Goal: Task Accomplishment & Management: Manage account settings

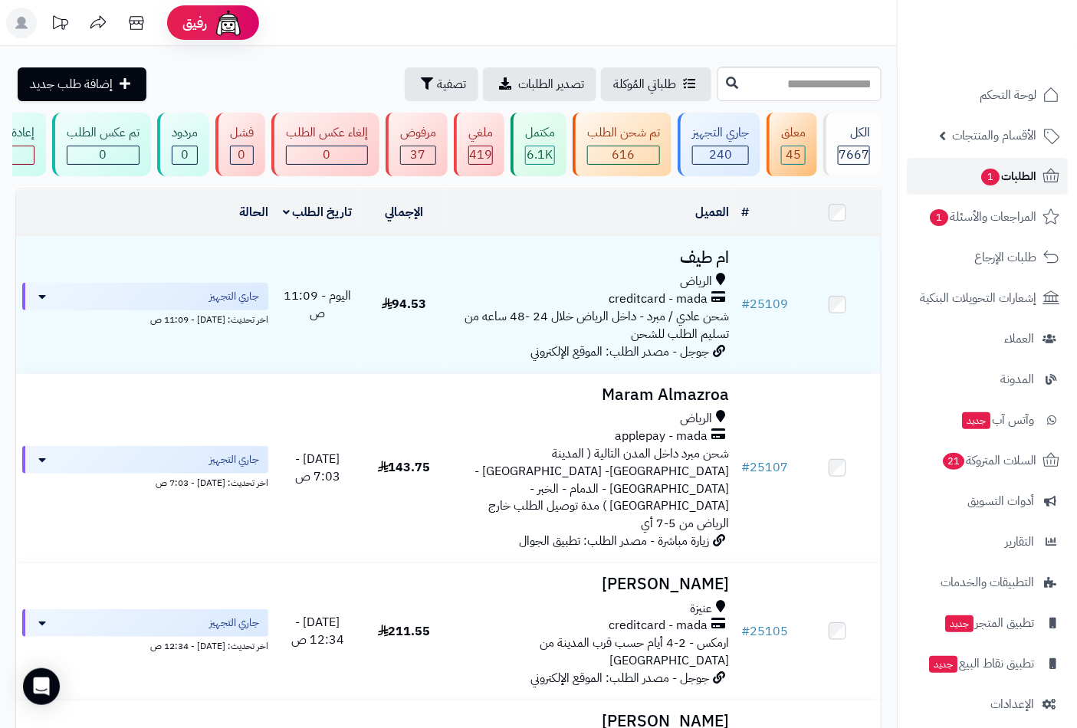
click at [1008, 171] on span "الطلبات 1" at bounding box center [1007, 176] width 57 height 21
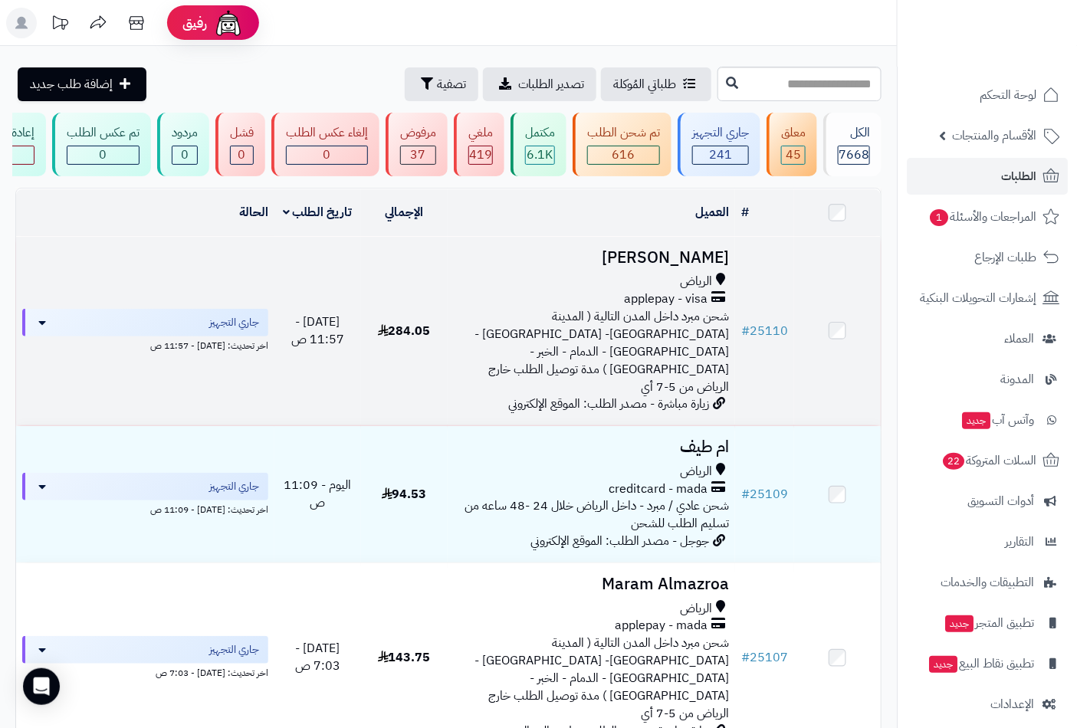
click at [662, 267] on h3 "[PERSON_NAME]" at bounding box center [592, 258] width 276 height 18
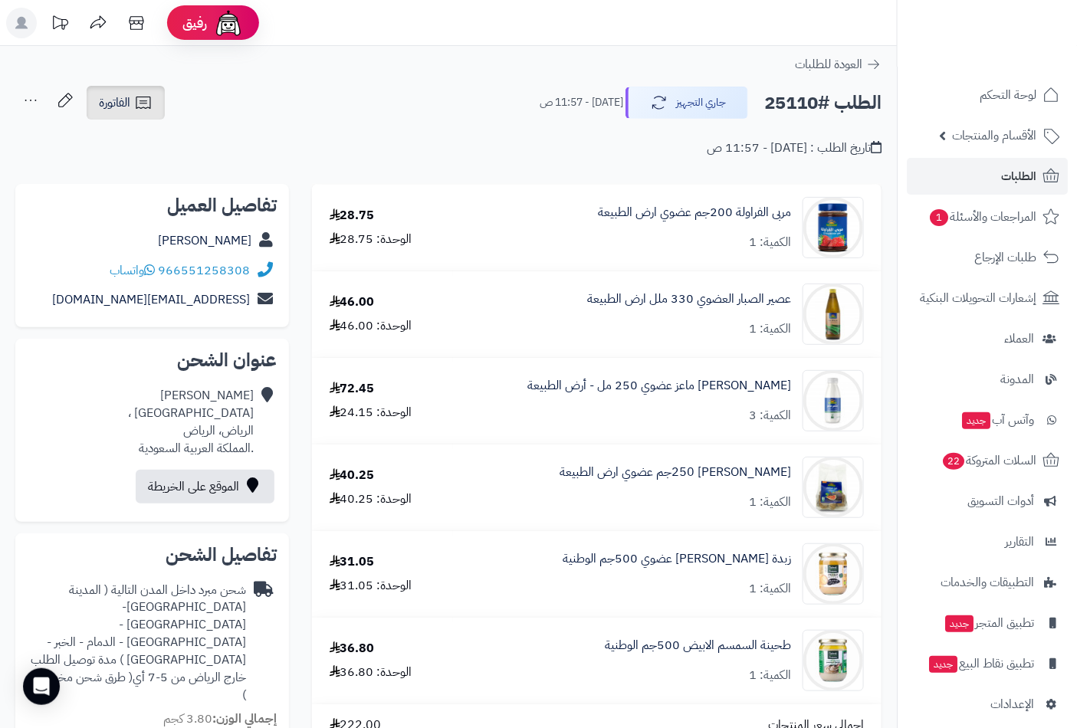
click at [113, 101] on span "الفاتورة" at bounding box center [114, 102] width 31 height 18
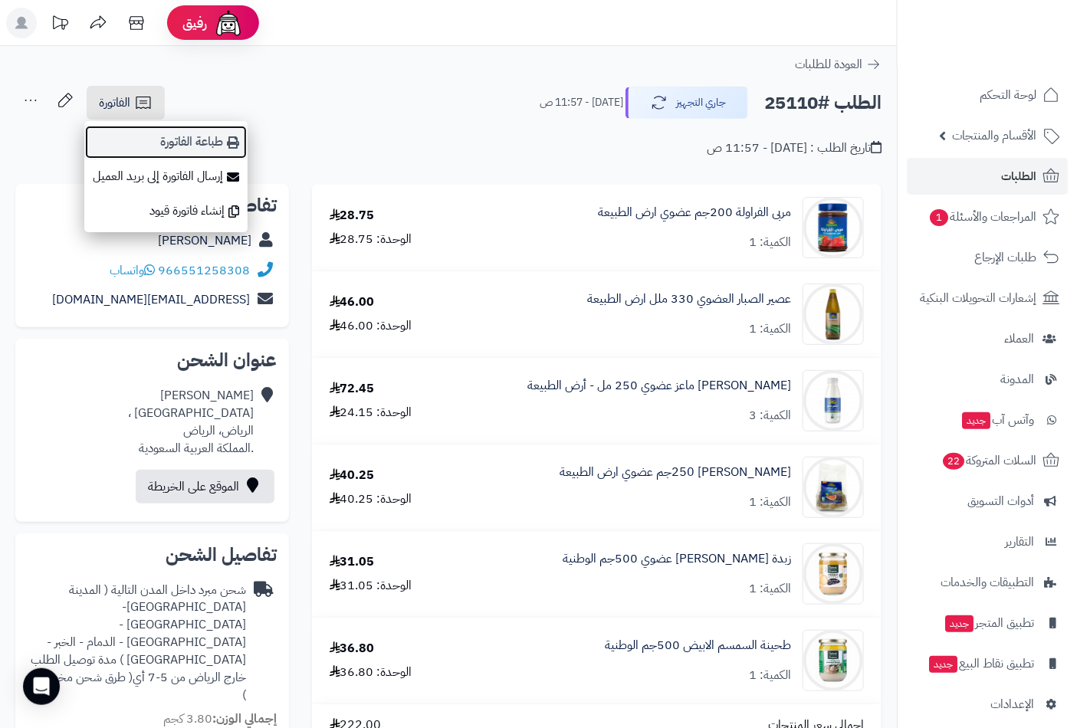
click at [194, 155] on link "طباعة الفاتورة" at bounding box center [165, 142] width 163 height 34
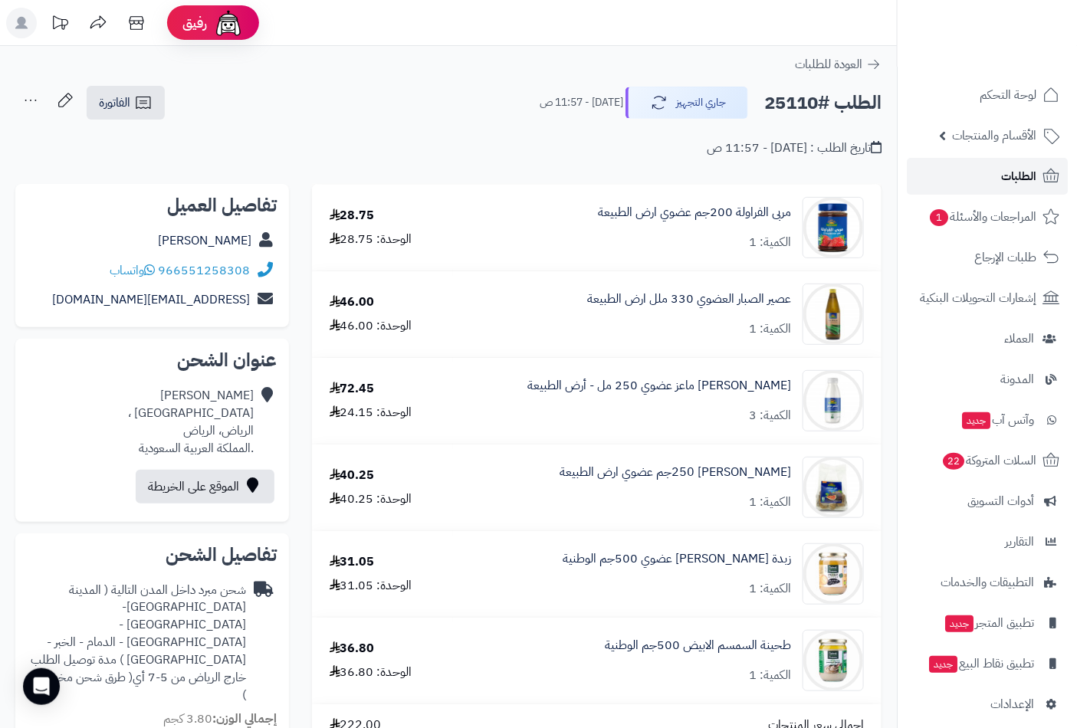
click at [1016, 184] on span "الطلبات" at bounding box center [1018, 176] width 35 height 21
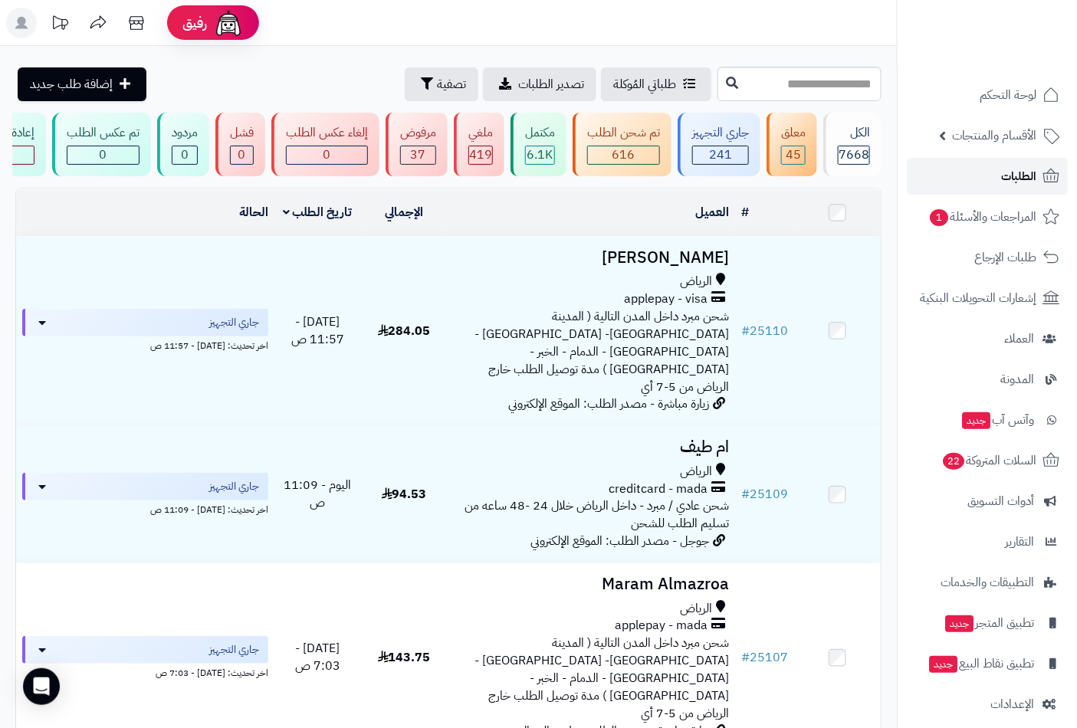
click at [1017, 171] on span "الطلبات" at bounding box center [1018, 176] width 35 height 21
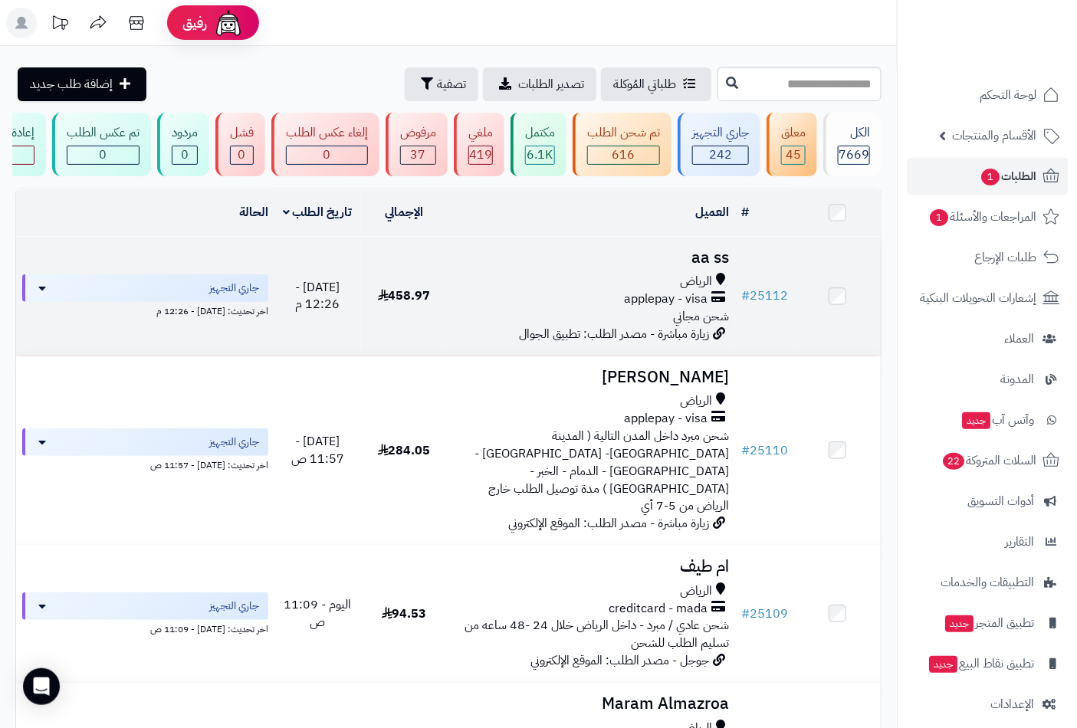
click at [702, 290] on span "الرياض" at bounding box center [696, 282] width 32 height 18
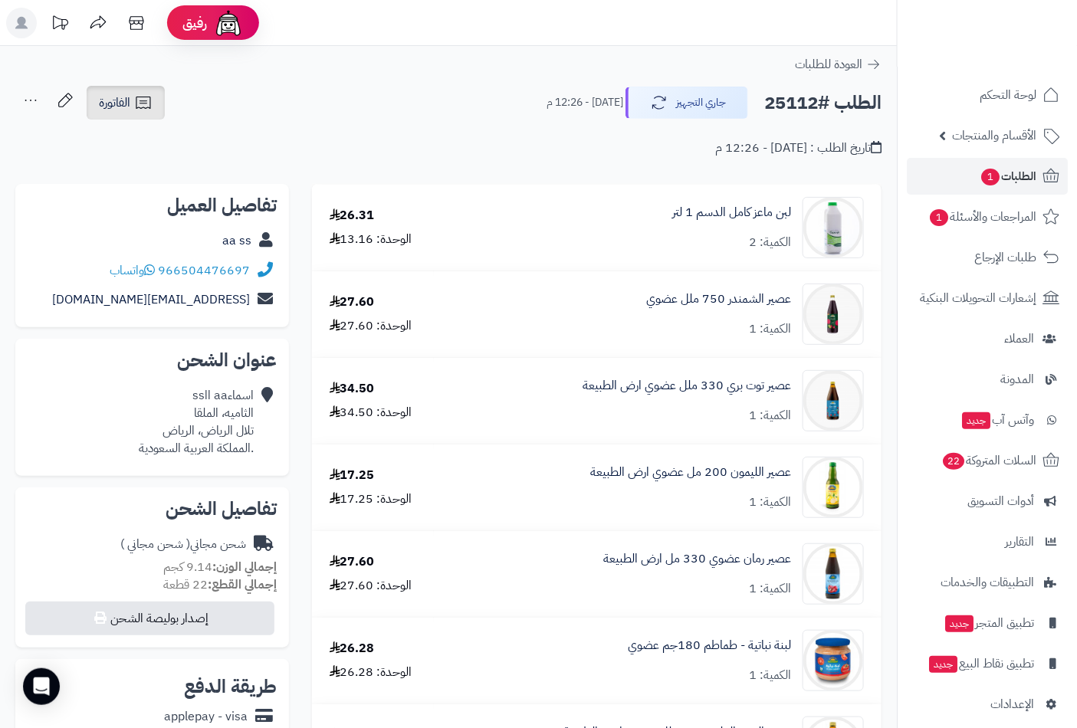
click at [130, 98] on span "الفاتورة" at bounding box center [114, 102] width 31 height 18
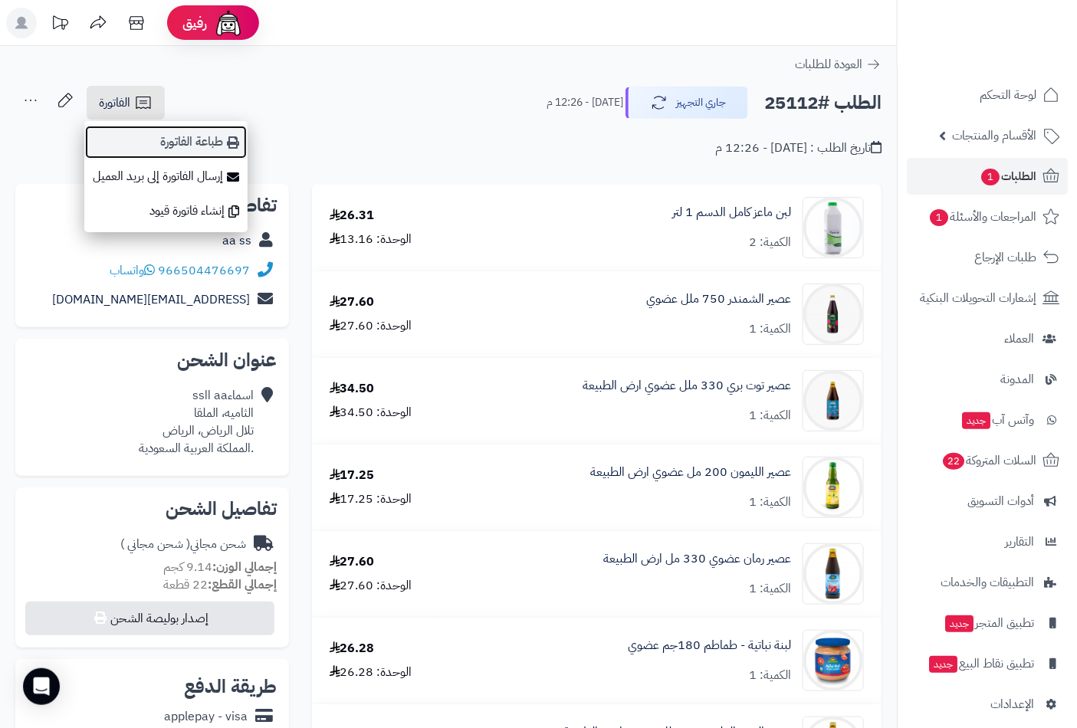
click at [203, 139] on link "طباعة الفاتورة" at bounding box center [165, 142] width 163 height 34
